Goal: Task Accomplishment & Management: Use online tool/utility

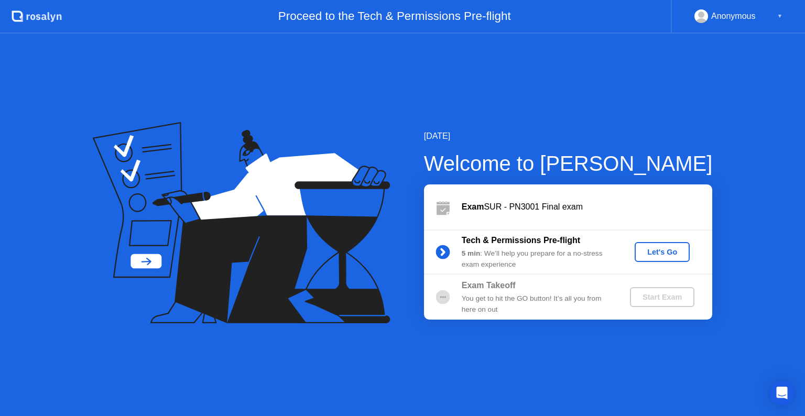
click at [677, 249] on div "Let's Go" at bounding box center [661, 252] width 47 height 8
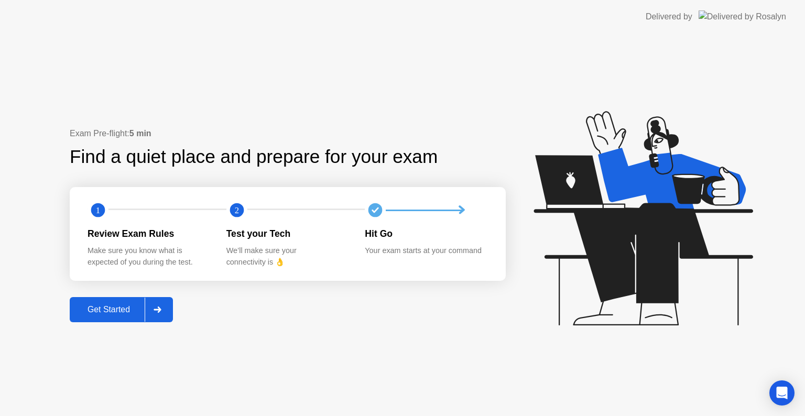
click at [159, 308] on icon at bounding box center [157, 309] width 8 height 6
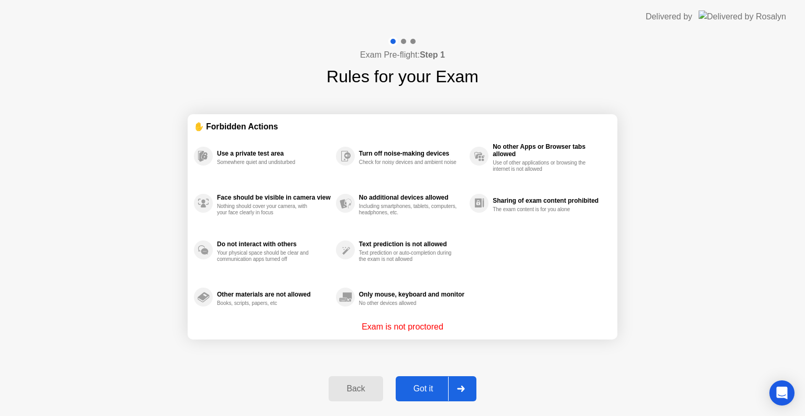
click at [426, 384] on div "Got it" at bounding box center [423, 388] width 49 height 9
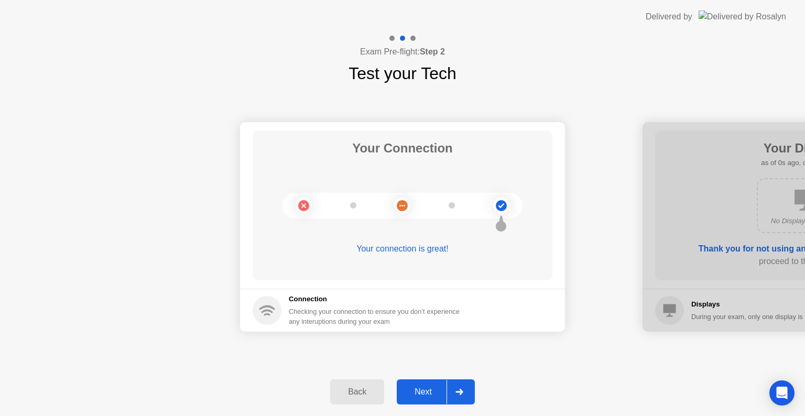
click at [424, 390] on div "Next" at bounding box center [423, 391] width 47 height 9
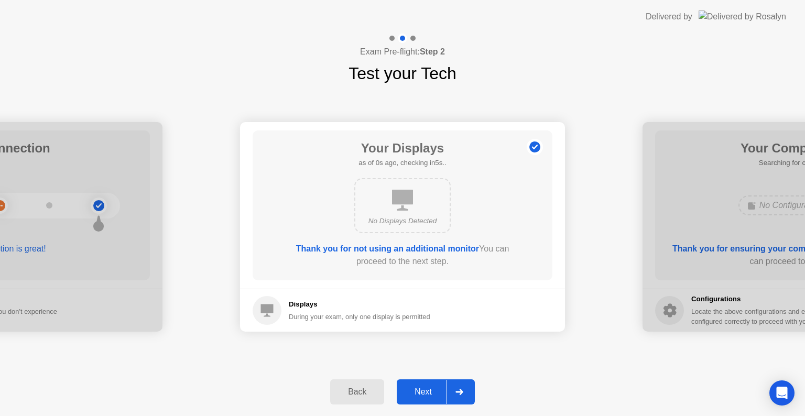
click at [424, 390] on div "Next" at bounding box center [423, 391] width 47 height 9
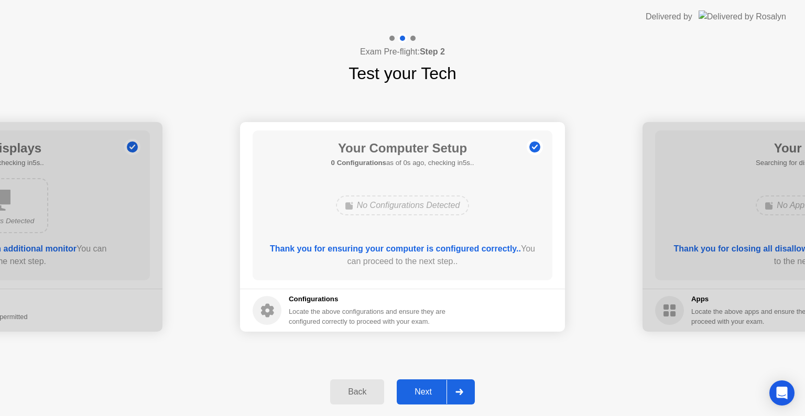
click at [424, 390] on div "Next" at bounding box center [423, 391] width 47 height 9
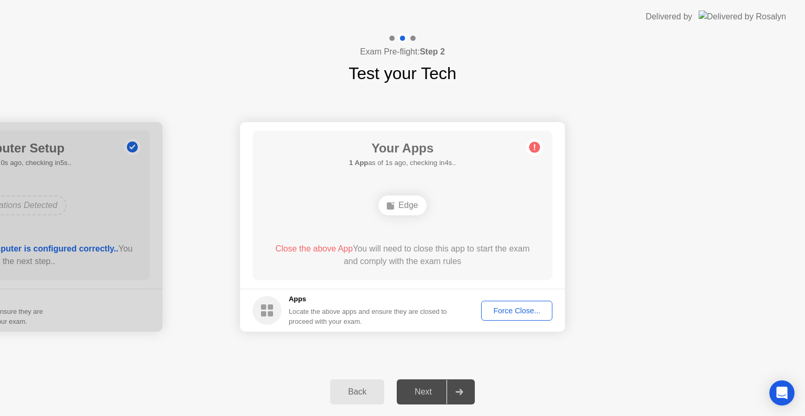
click at [533, 303] on button "Force Close..." at bounding box center [516, 311] width 71 height 20
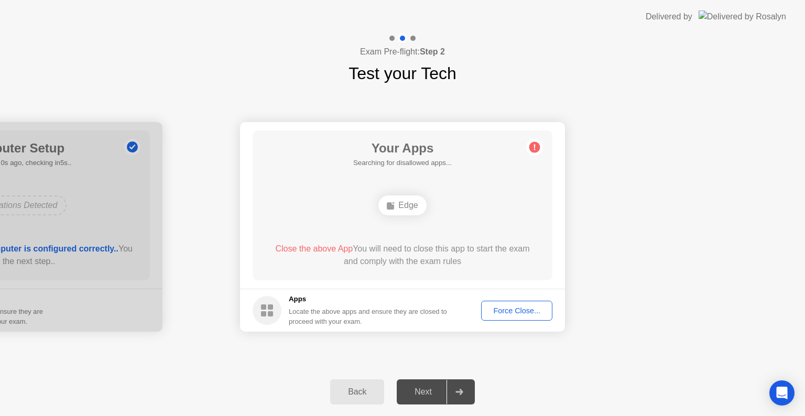
click at [524, 310] on div "Force Close..." at bounding box center [517, 310] width 64 height 8
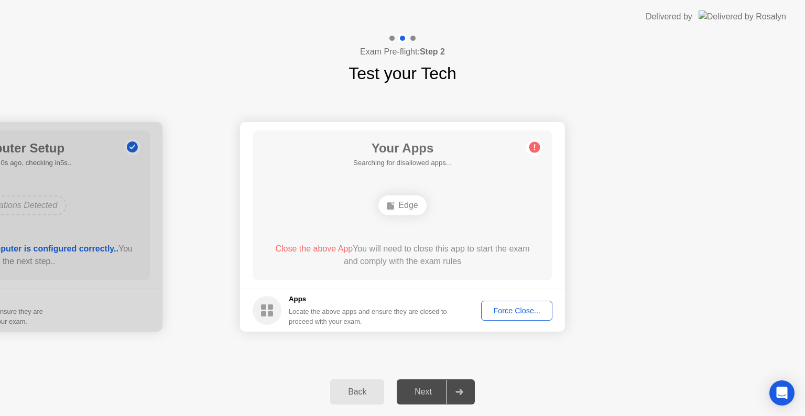
click at [503, 310] on div "Force Close..." at bounding box center [517, 310] width 64 height 8
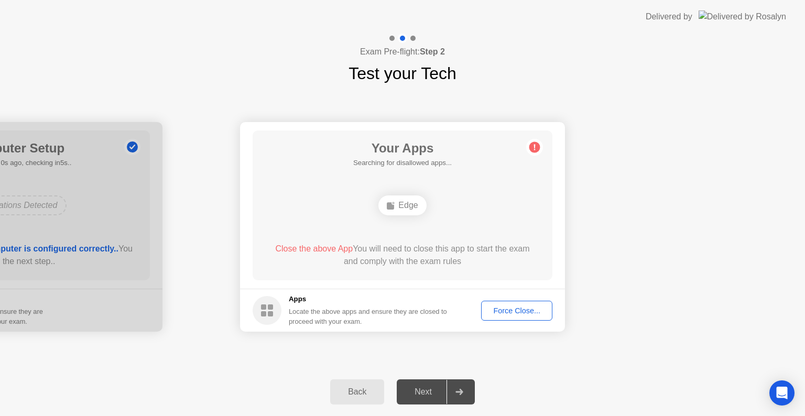
click at [519, 317] on button "Force Close..." at bounding box center [516, 311] width 71 height 20
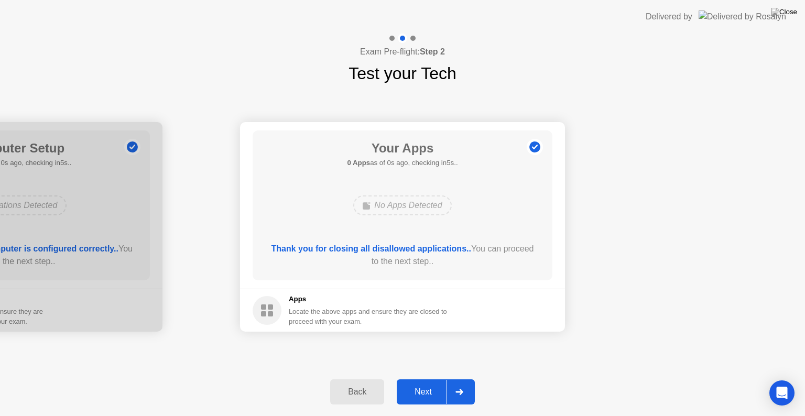
drag, startPoint x: 458, startPoint y: 272, endPoint x: 458, endPoint y: 284, distance: 12.0
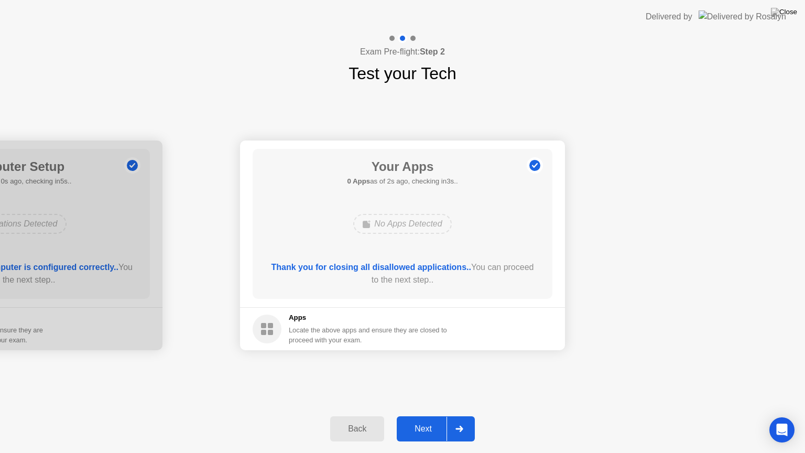
click at [417, 415] on div "Next" at bounding box center [423, 428] width 47 height 9
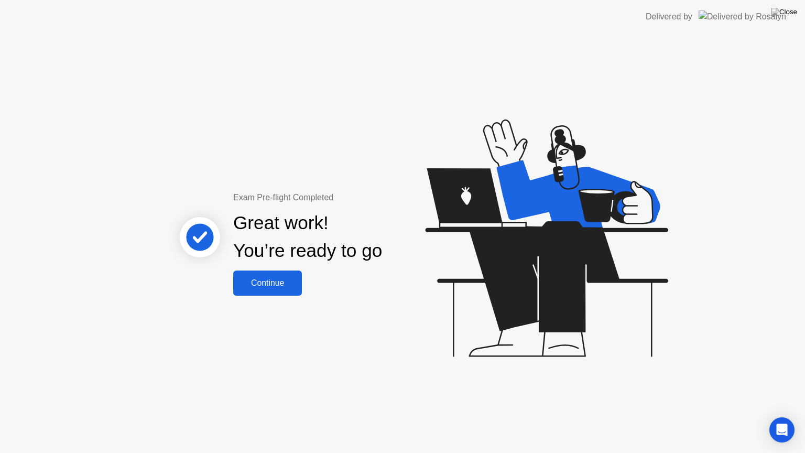
click at [288, 287] on div "Continue" at bounding box center [267, 282] width 62 height 9
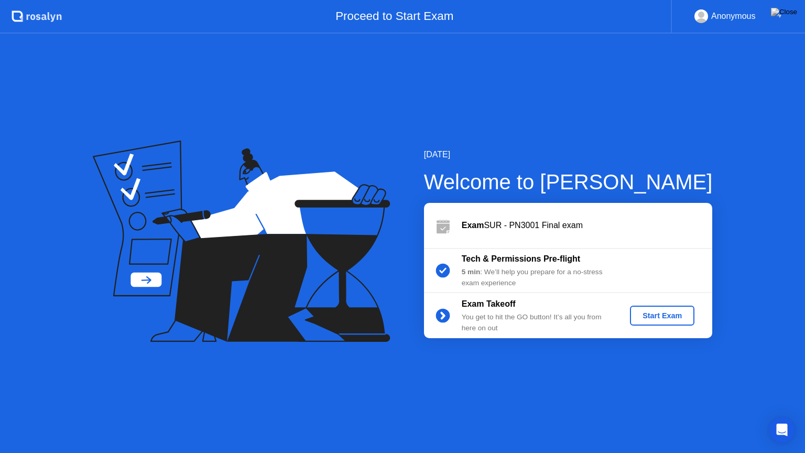
click at [653, 312] on div "Start Exam" at bounding box center [662, 315] width 56 height 8
